Goal: Find specific page/section: Find specific page/section

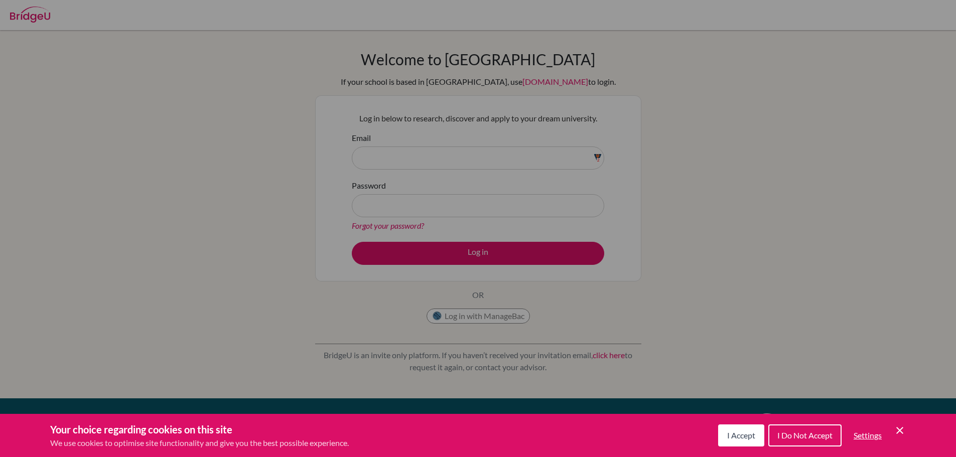
click at [736, 438] on span "I Accept" at bounding box center [741, 435] width 28 height 10
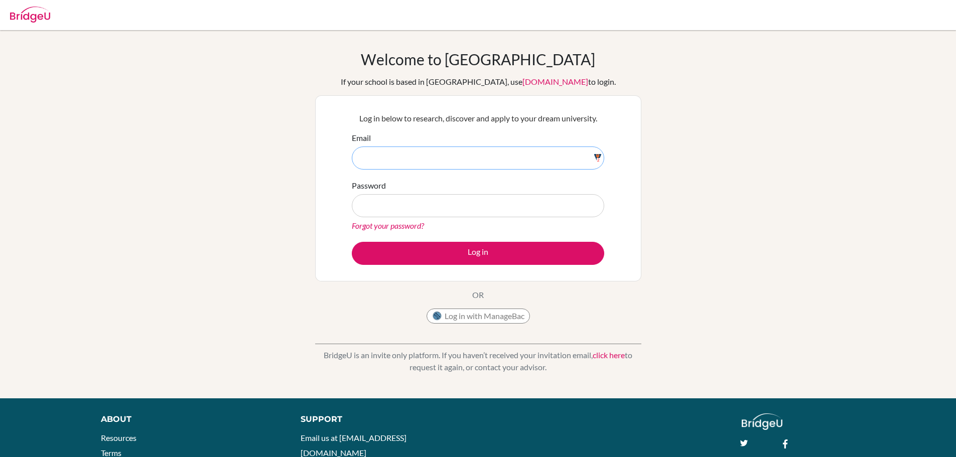
click at [597, 159] on input "Email" at bounding box center [478, 157] width 252 height 23
type input "[PERSON_NAME][EMAIL_ADDRESS][DOMAIN_NAME]"
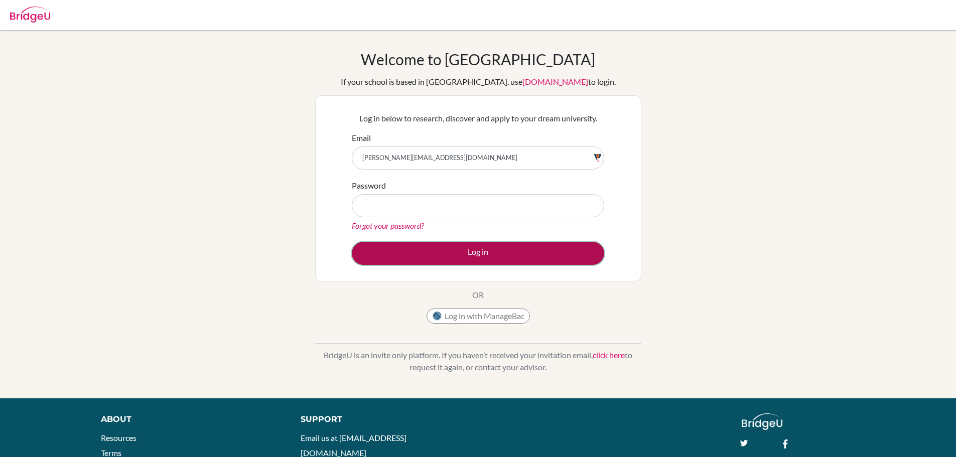
click at [470, 252] on button "Log in" at bounding box center [478, 253] width 252 height 23
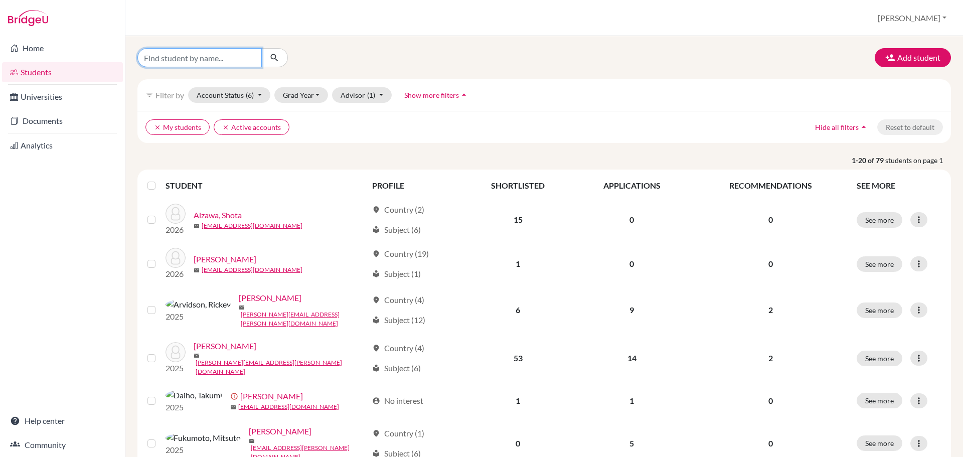
click at [173, 57] on input "Find student by name..." at bounding box center [199, 57] width 124 height 19
type input "ren"
click button "submit" at bounding box center [274, 57] width 27 height 19
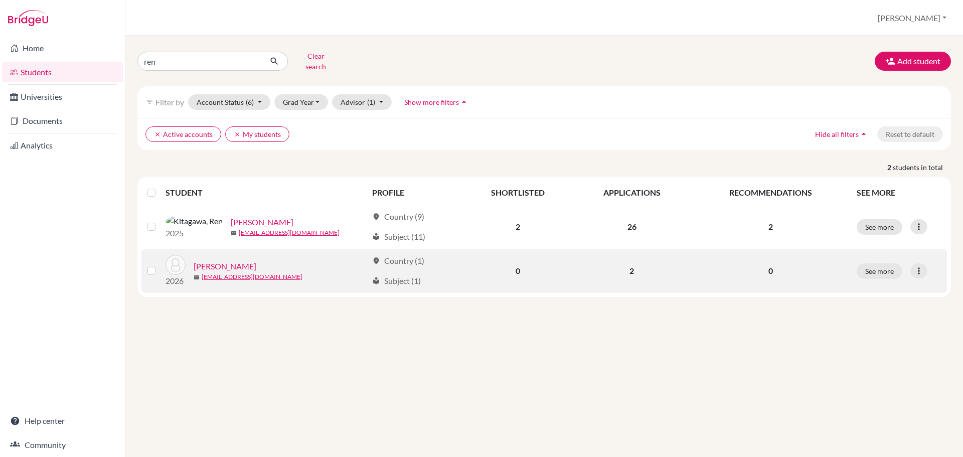
click at [218, 260] on link "Masui, Ren" at bounding box center [225, 266] width 63 height 12
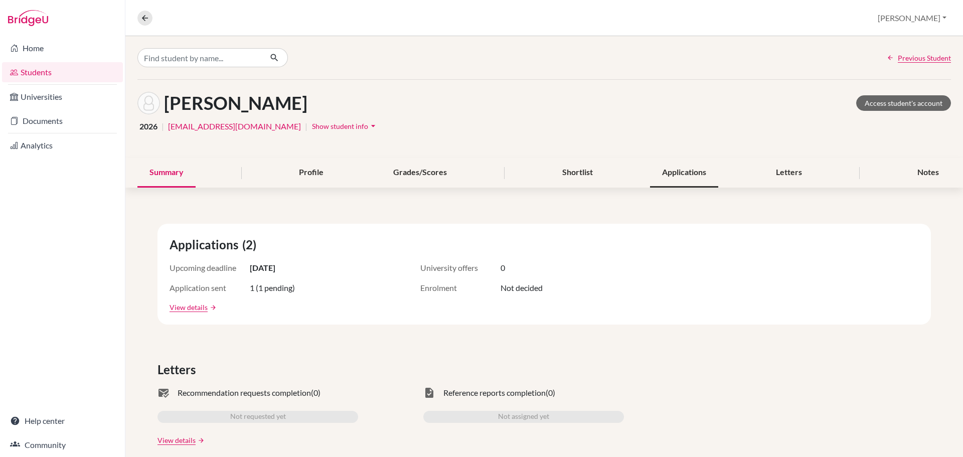
click at [687, 167] on div "Applications" at bounding box center [684, 173] width 68 height 30
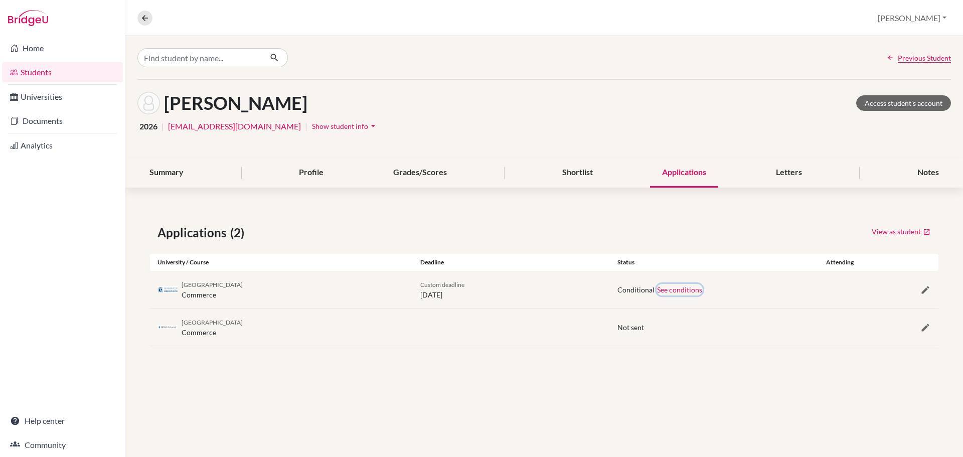
click at [673, 290] on button "See conditions" at bounding box center [680, 290] width 46 height 12
